Goal: Navigation & Orientation: Find specific page/section

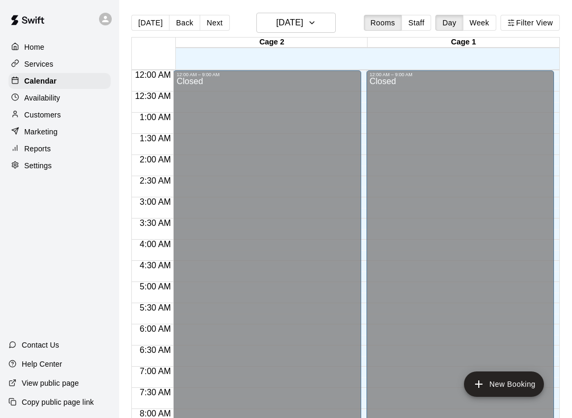
scroll to position [615, 0]
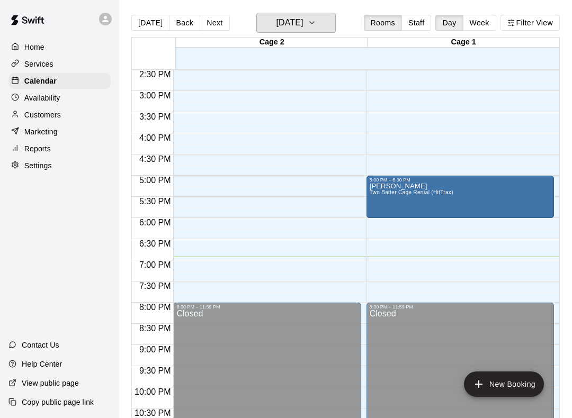
click at [320, 28] on button "[DATE]" at bounding box center [295, 23] width 79 height 20
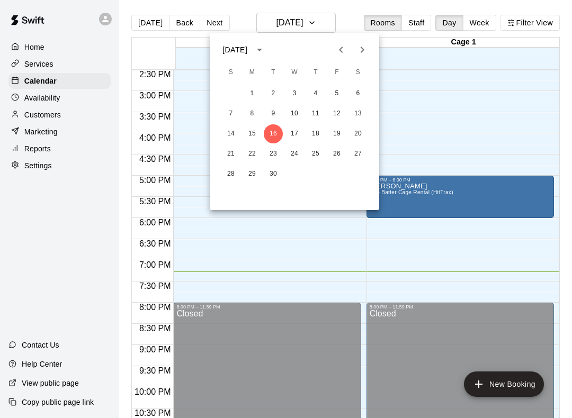
click at [562, 193] on div at bounding box center [286, 209] width 572 height 418
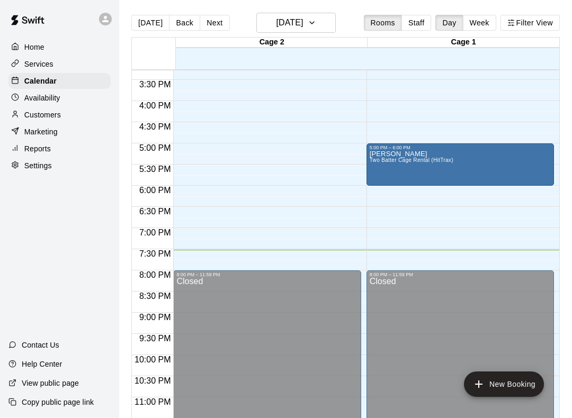
scroll to position [647, 0]
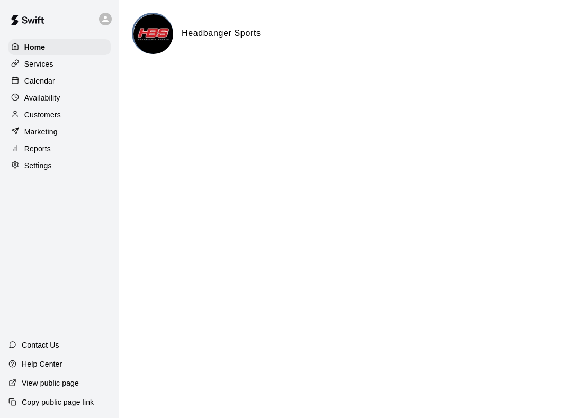
click at [49, 98] on p "Availability" at bounding box center [42, 98] width 36 height 11
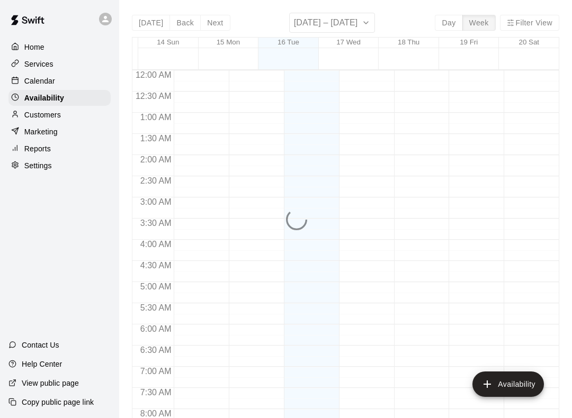
click at [75, 71] on div "Services" at bounding box center [59, 64] width 102 height 16
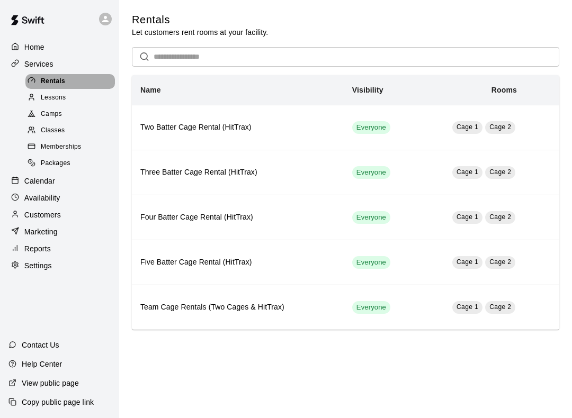
click at [35, 87] on div "Rentals" at bounding box center [70, 81] width 90 height 15
click at [80, 41] on div "Home" at bounding box center [59, 47] width 102 height 16
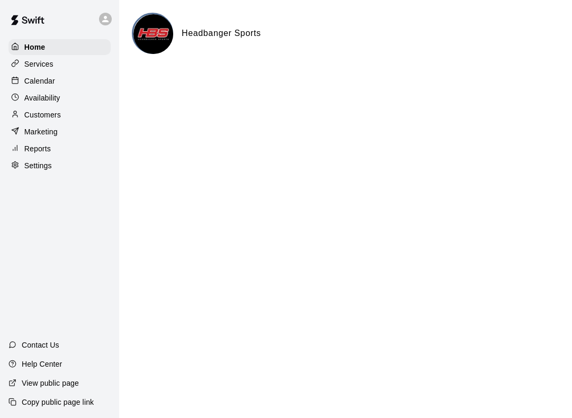
click at [66, 71] on div "Services" at bounding box center [59, 64] width 102 height 16
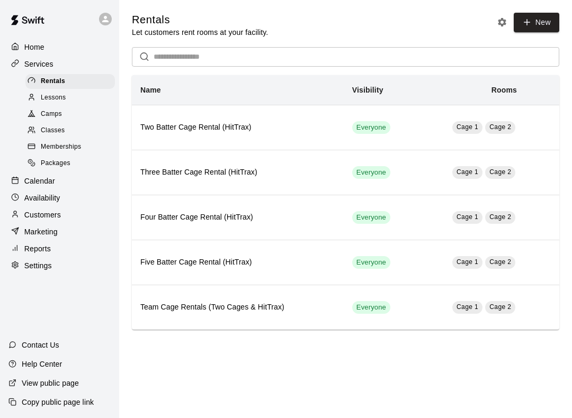
click at [81, 52] on div "Home" at bounding box center [59, 47] width 102 height 16
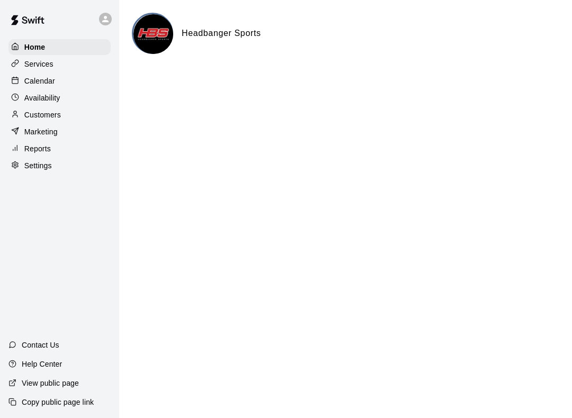
click at [57, 94] on p "Availability" at bounding box center [42, 98] width 36 height 11
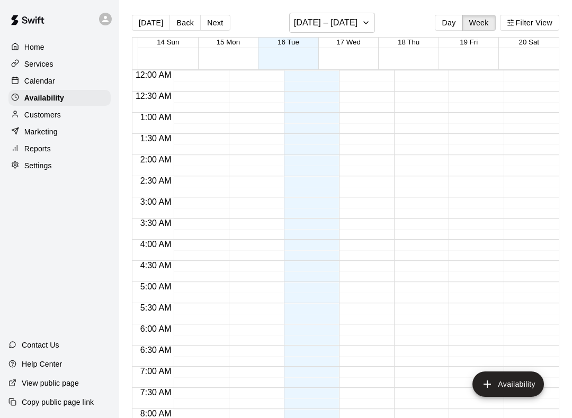
scroll to position [647, 0]
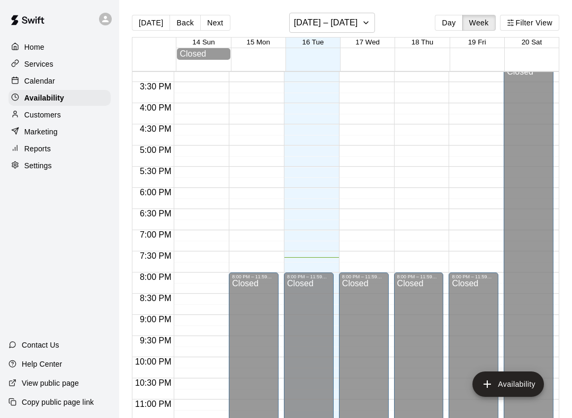
click at [71, 50] on div "Home" at bounding box center [59, 47] width 102 height 16
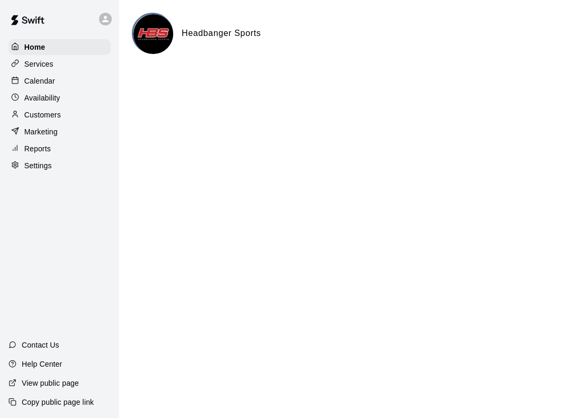
click at [66, 78] on div "Calendar" at bounding box center [59, 81] width 102 height 16
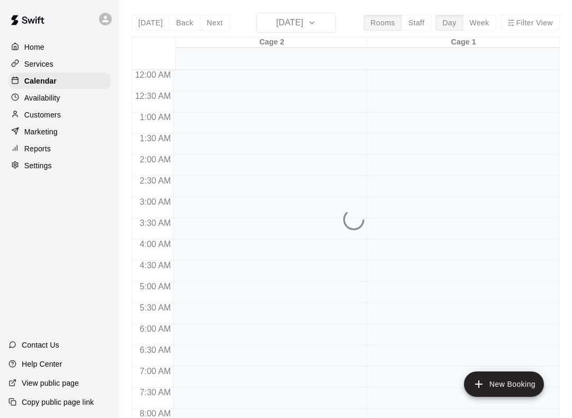
scroll to position [615, 0]
